Goal: Information Seeking & Learning: Learn about a topic

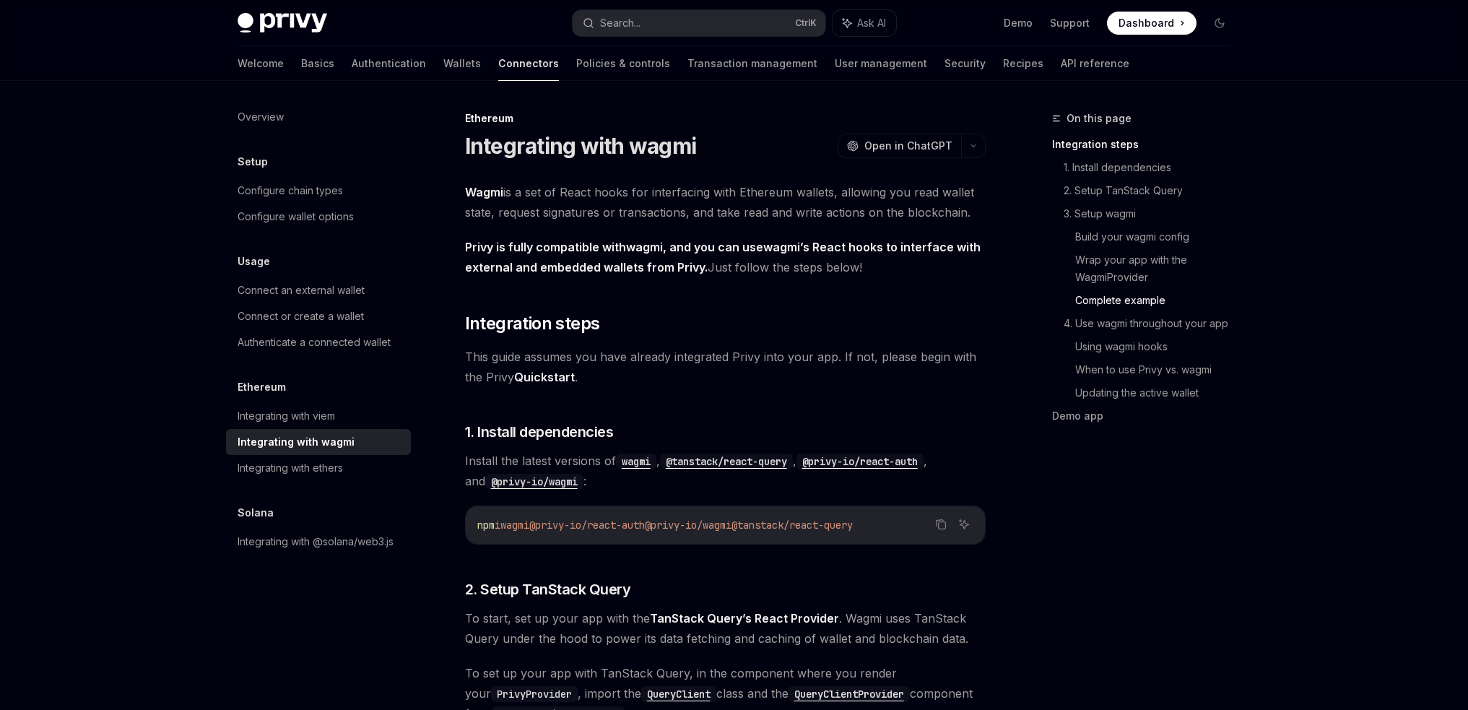
scroll to position [2674, 0]
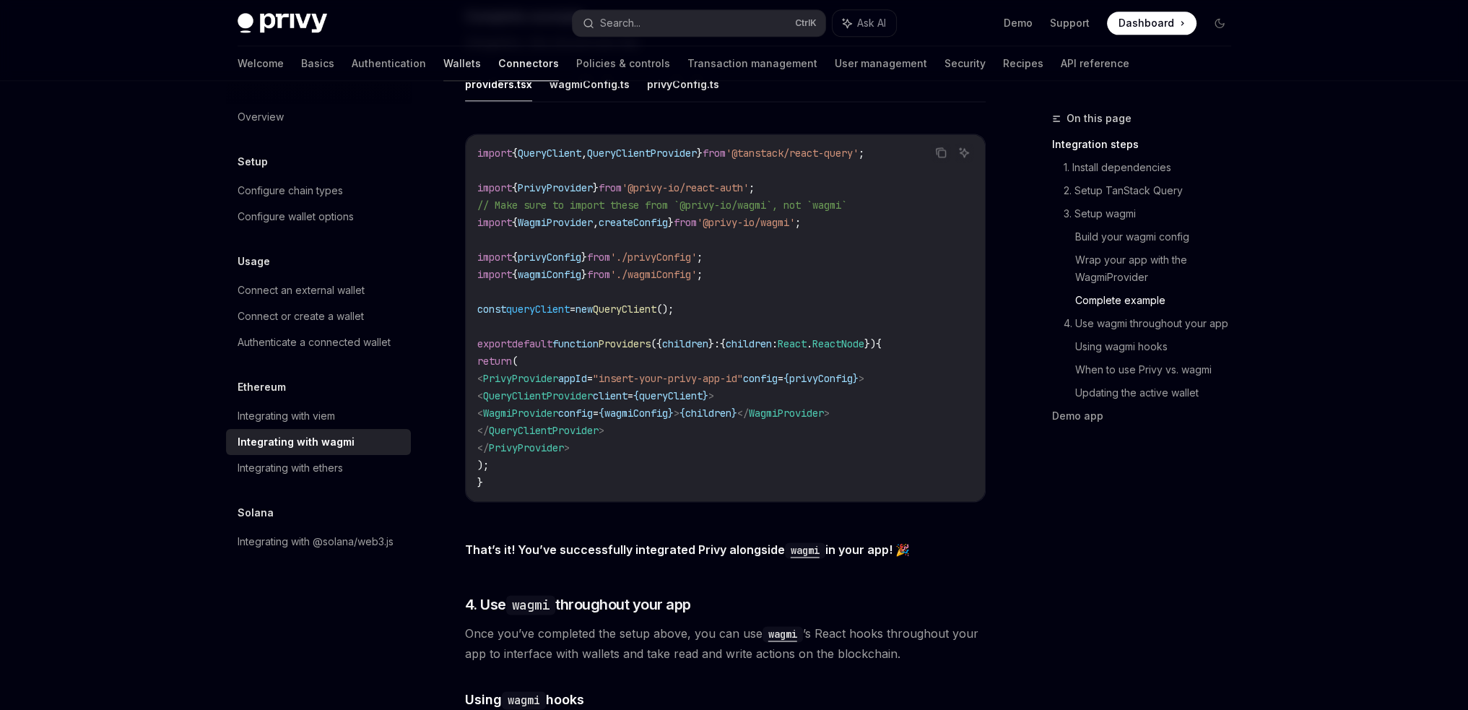
click at [443, 59] on link "Wallets" at bounding box center [462, 63] width 38 height 35
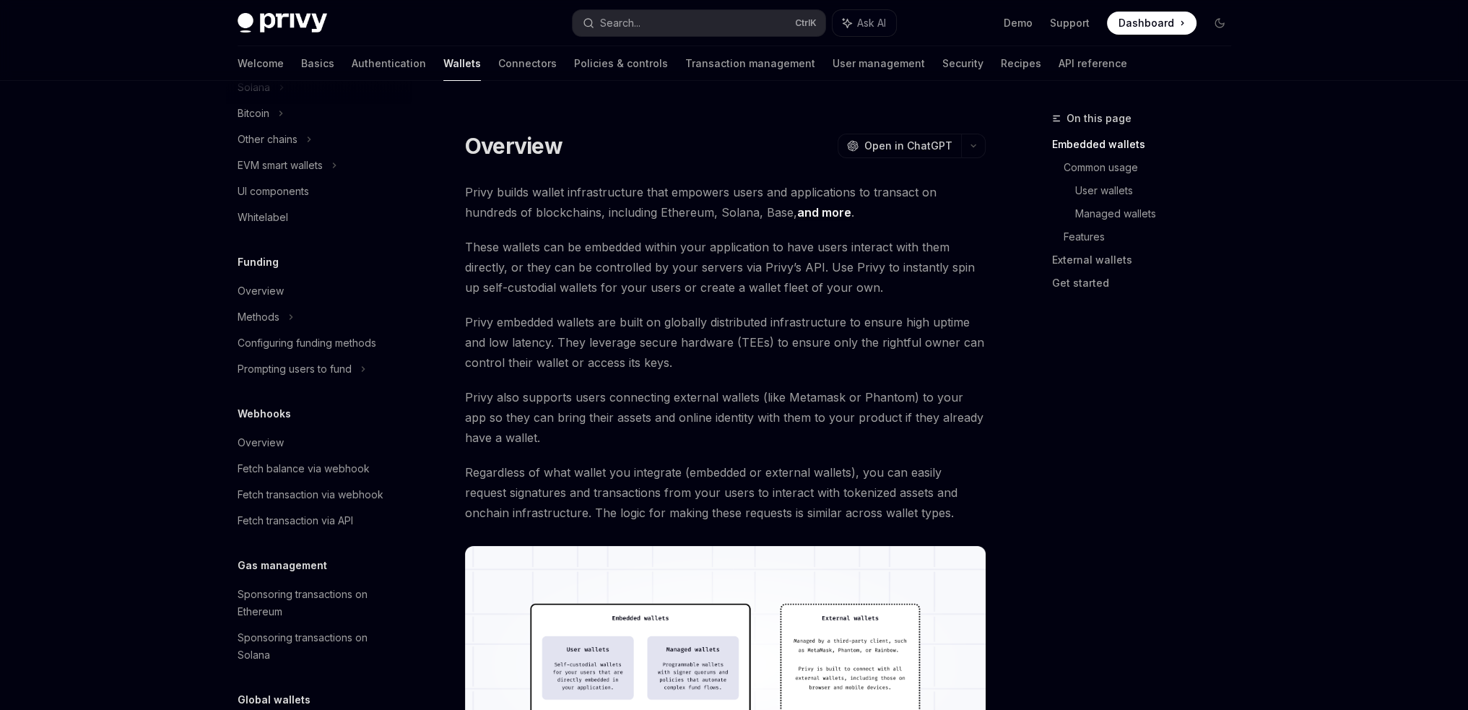
scroll to position [433, 0]
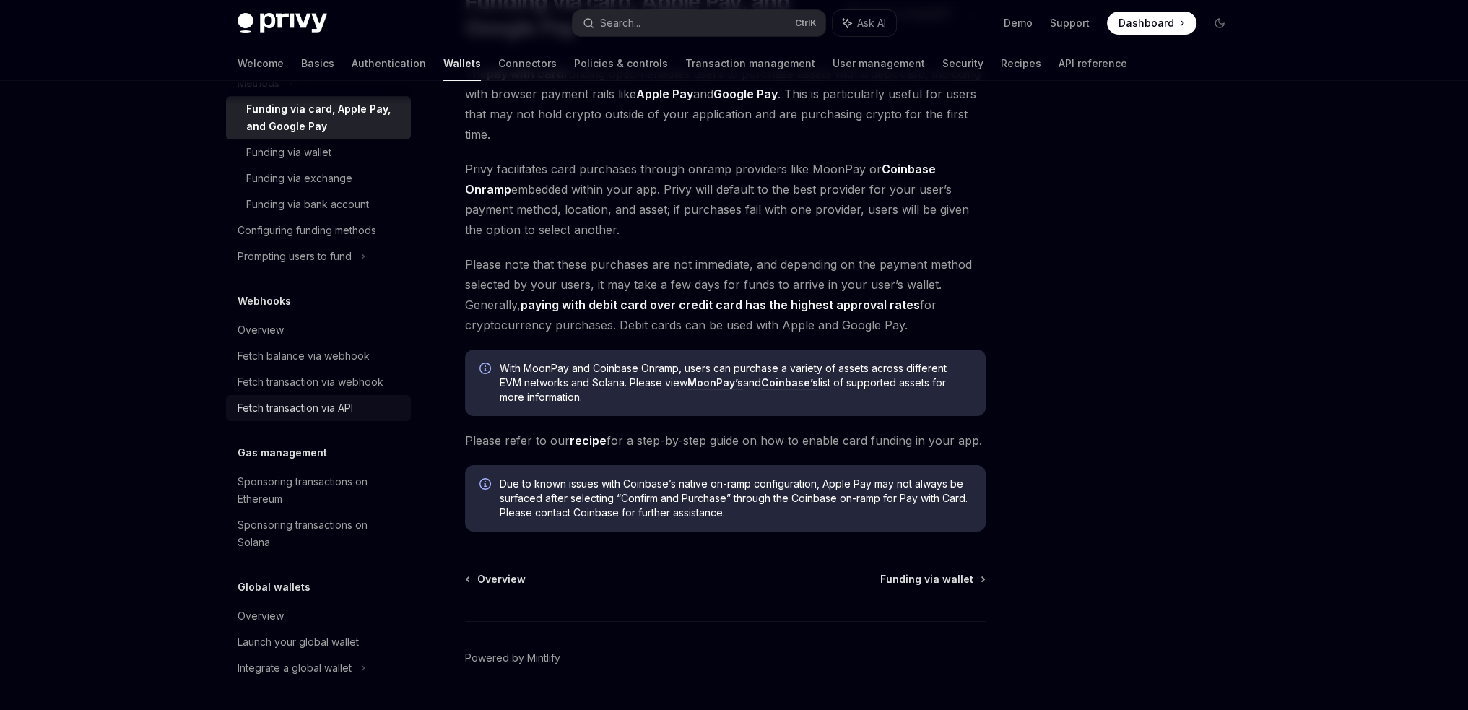
scroll to position [180, 0]
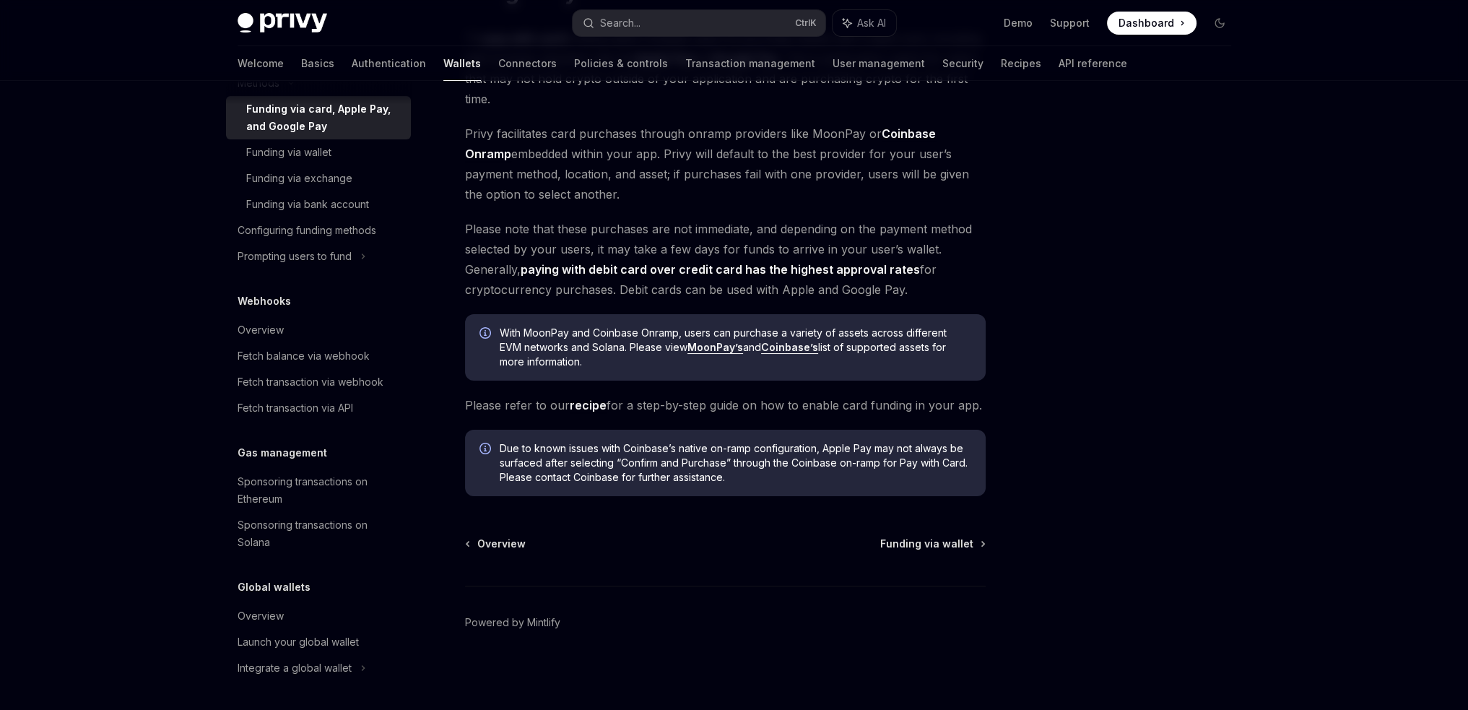
click at [280, 629] on li "Launch your global wallet" at bounding box center [318, 642] width 185 height 26
click at [284, 615] on div "Overview" at bounding box center [320, 615] width 165 height 17
type textarea "*"
